Goal: Task Accomplishment & Management: Manage account settings

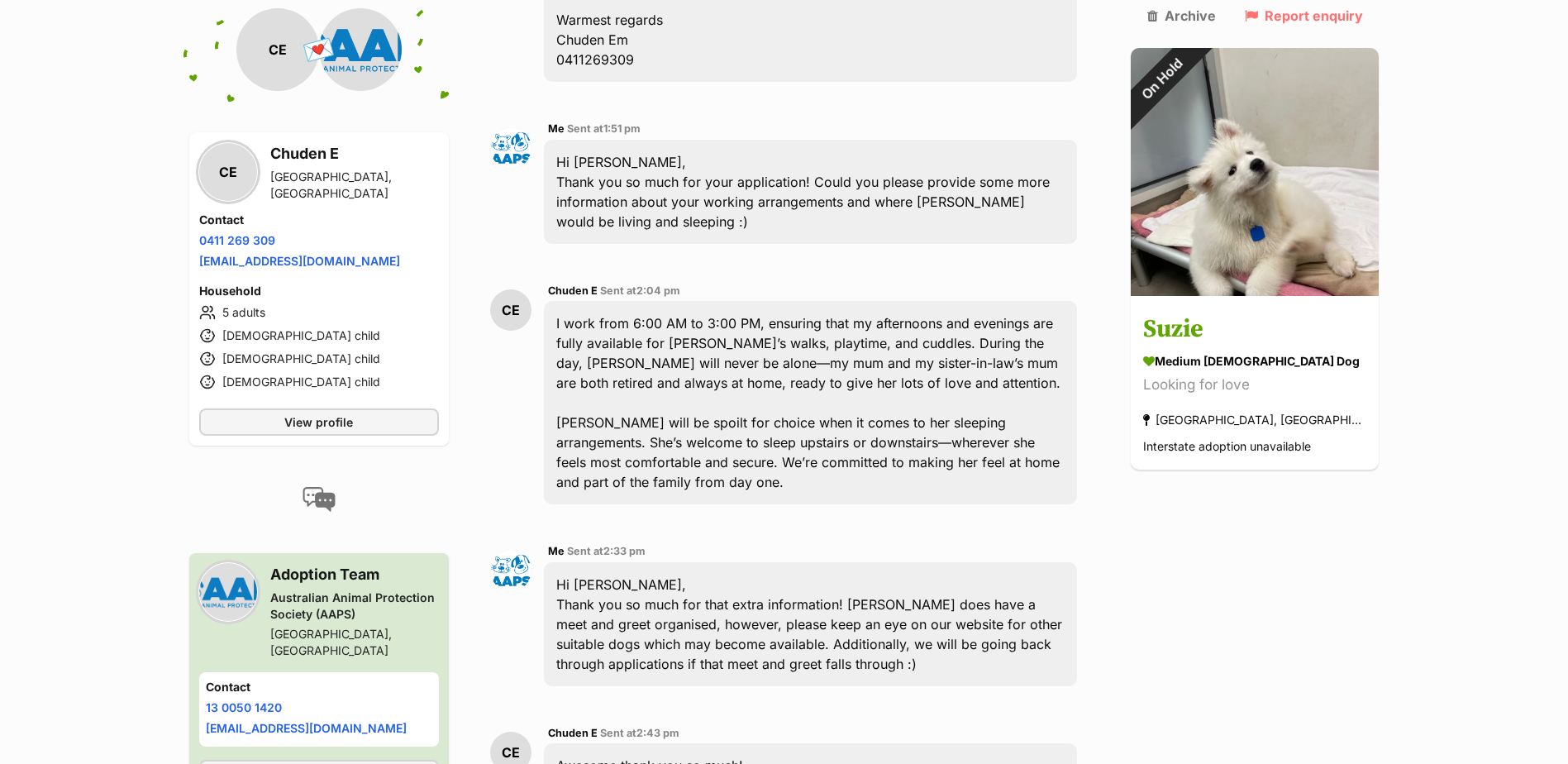
scroll to position [1158, 0]
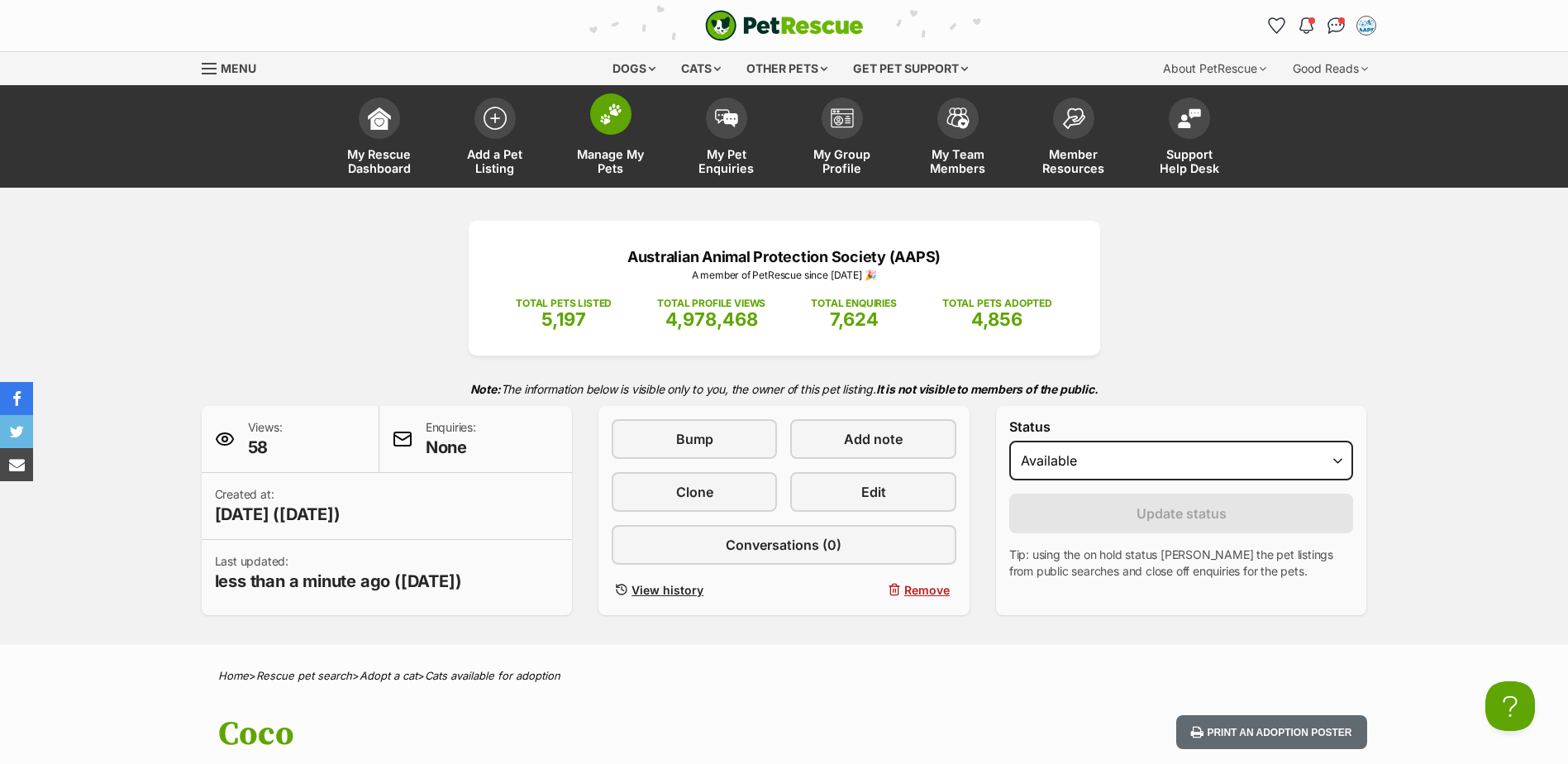
click at [618, 128] on span at bounding box center [611, 114] width 41 height 41
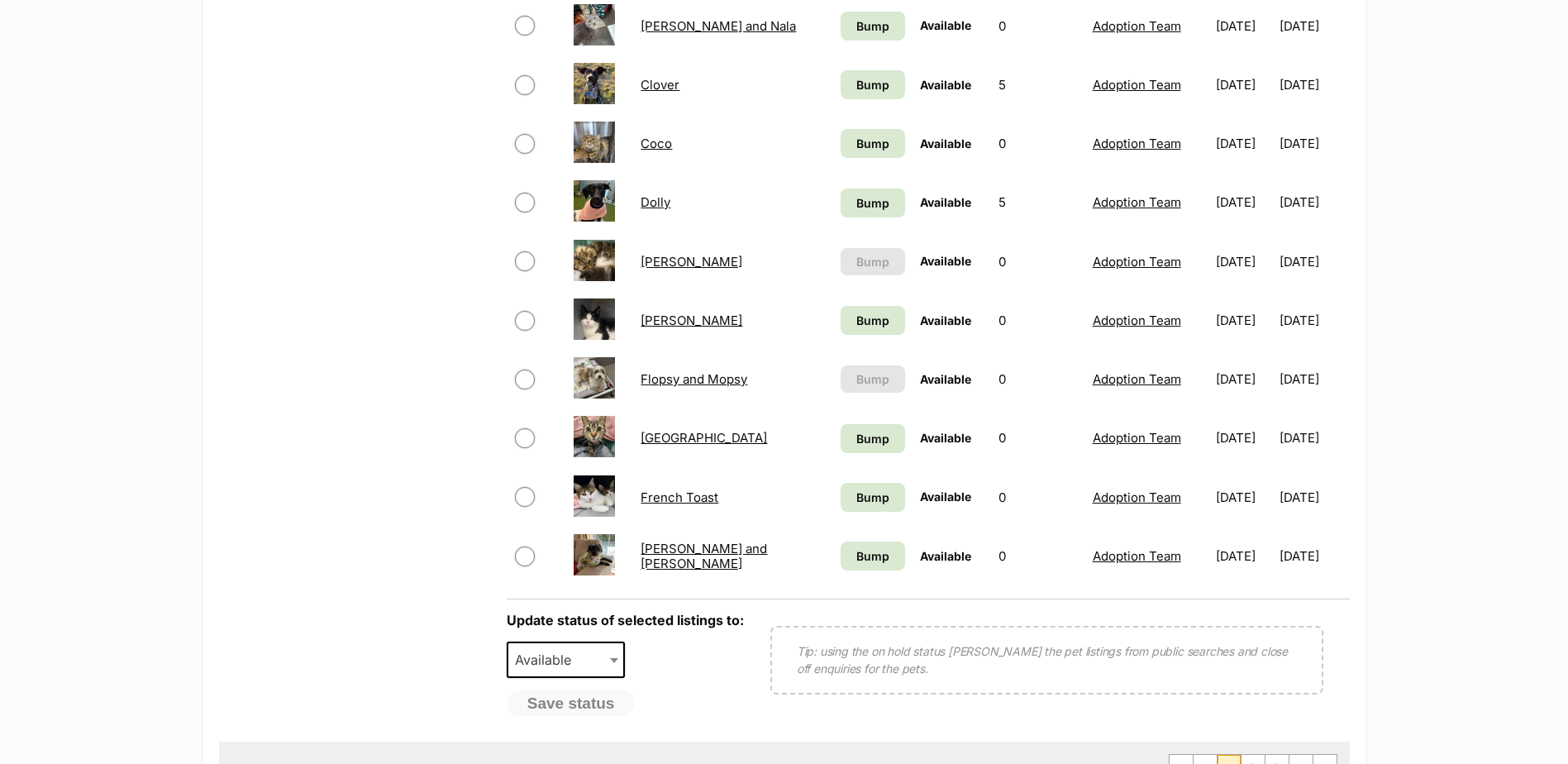
scroll to position [1158, 0]
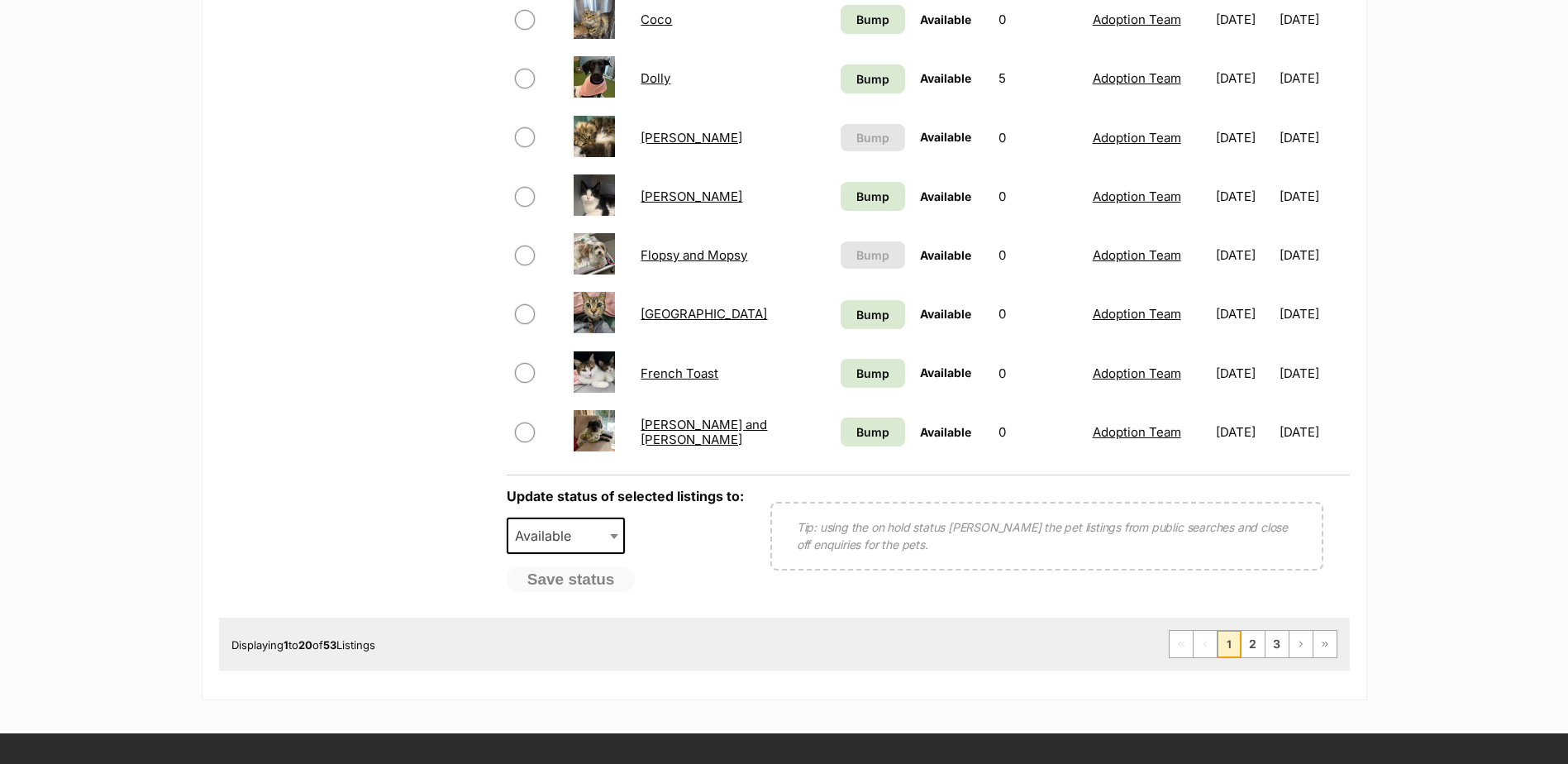
click at [659, 196] on link "[PERSON_NAME]" at bounding box center [691, 196] width 101 height 15
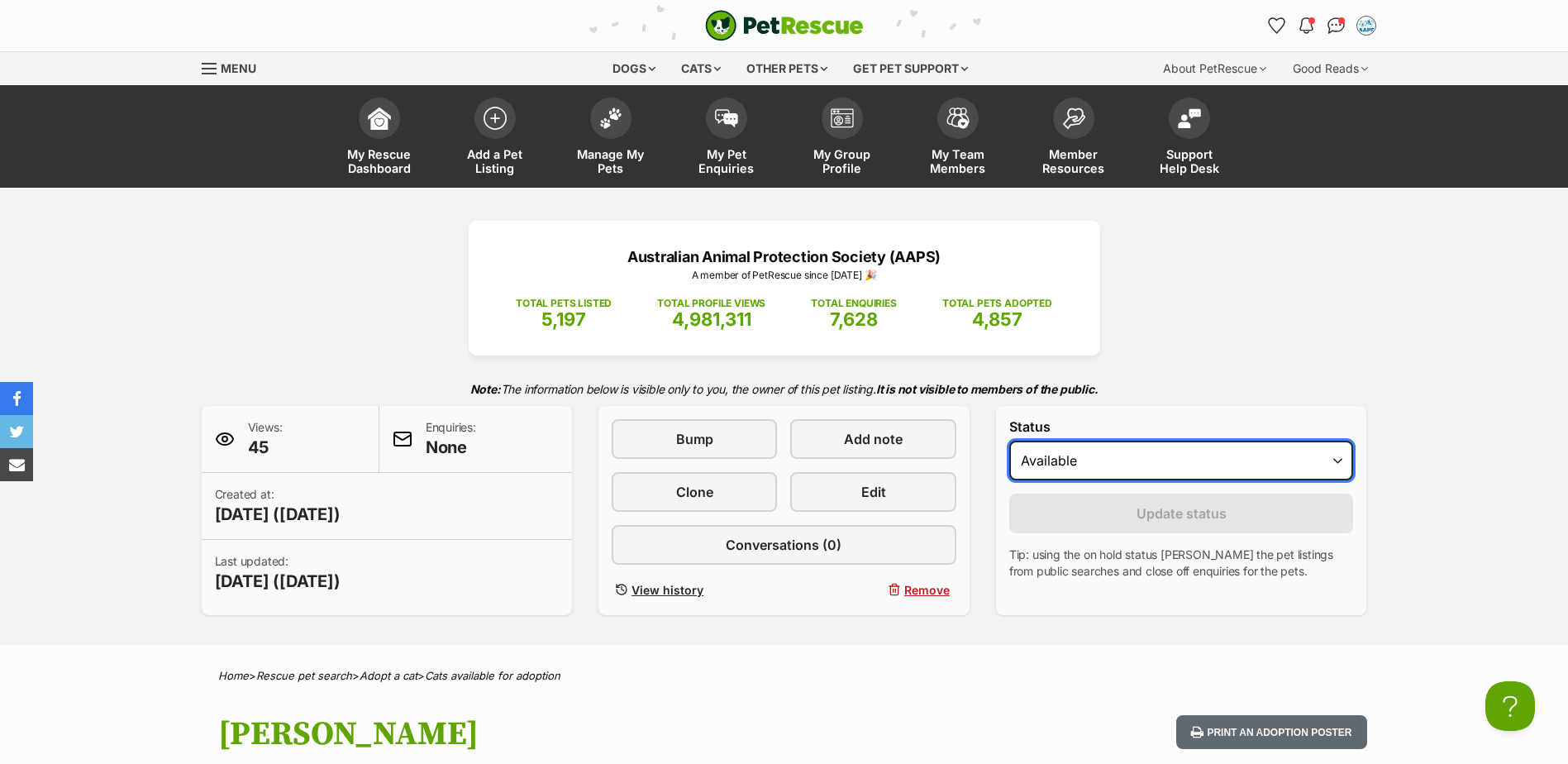
click at [1337, 464] on select "Draft Available On hold Adopted" at bounding box center [1181, 461] width 345 height 40
select select "rehomed"
click at [1009, 441] on select "Draft Available On hold Adopted" at bounding box center [1181, 461] width 345 height 40
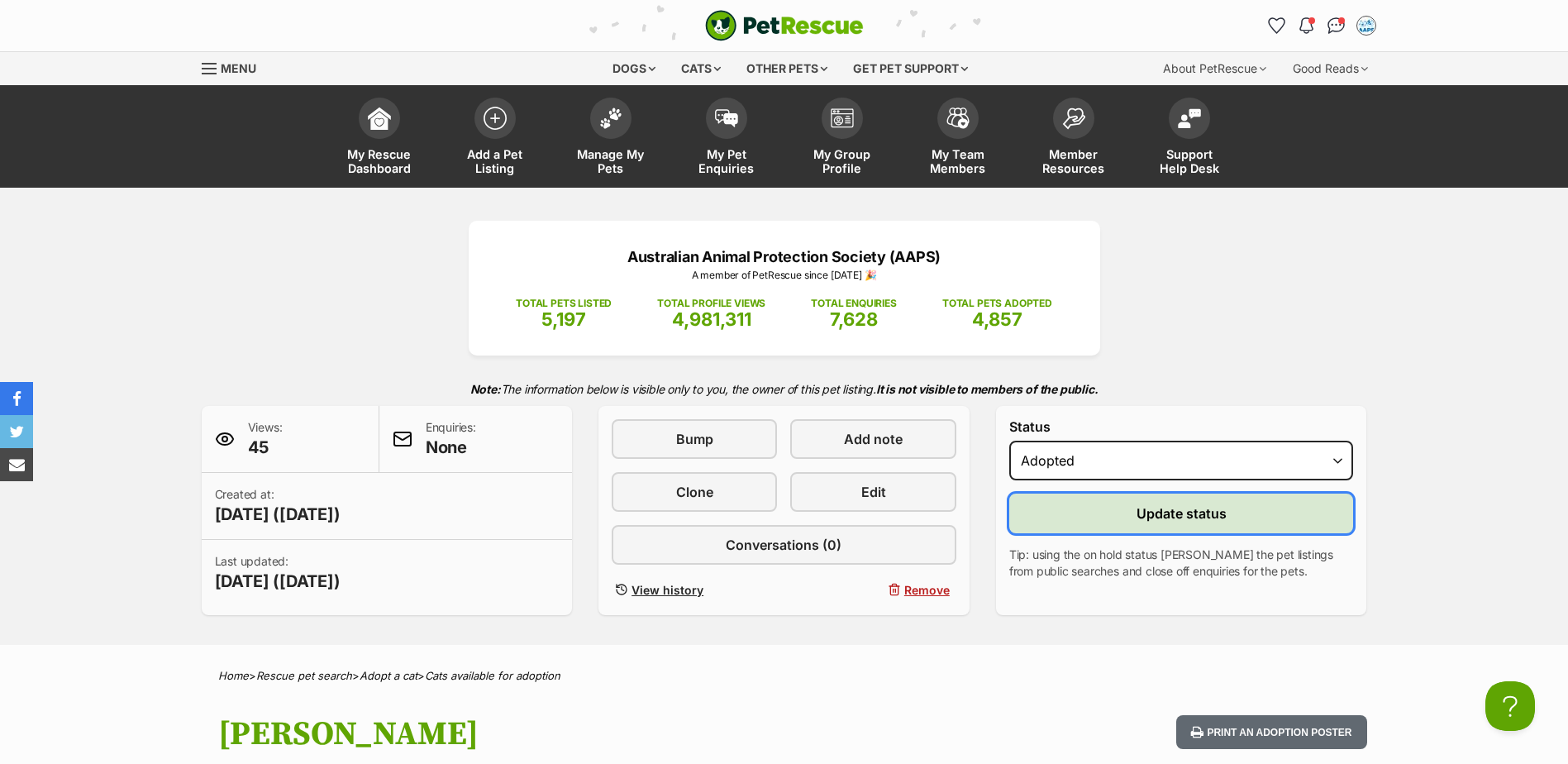
click at [1164, 510] on span "Update status" at bounding box center [1181, 513] width 90 height 20
